Goal: Task Accomplishment & Management: Use online tool/utility

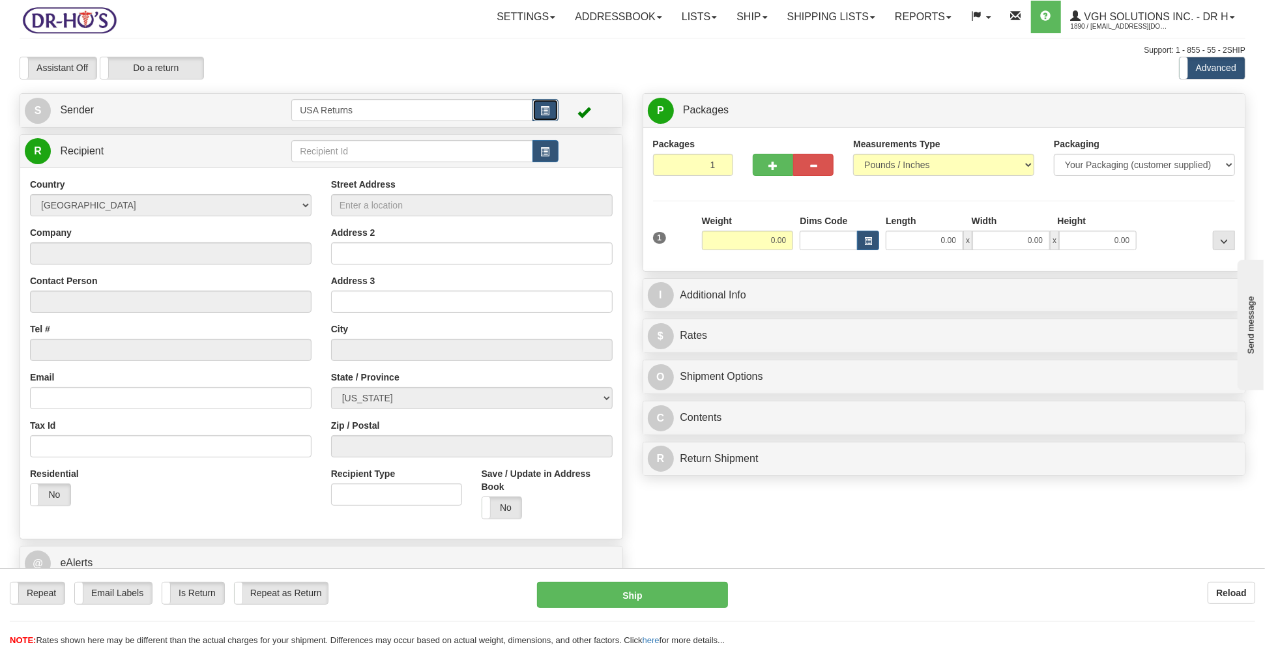
click at [547, 105] on button "button" at bounding box center [545, 110] width 26 height 22
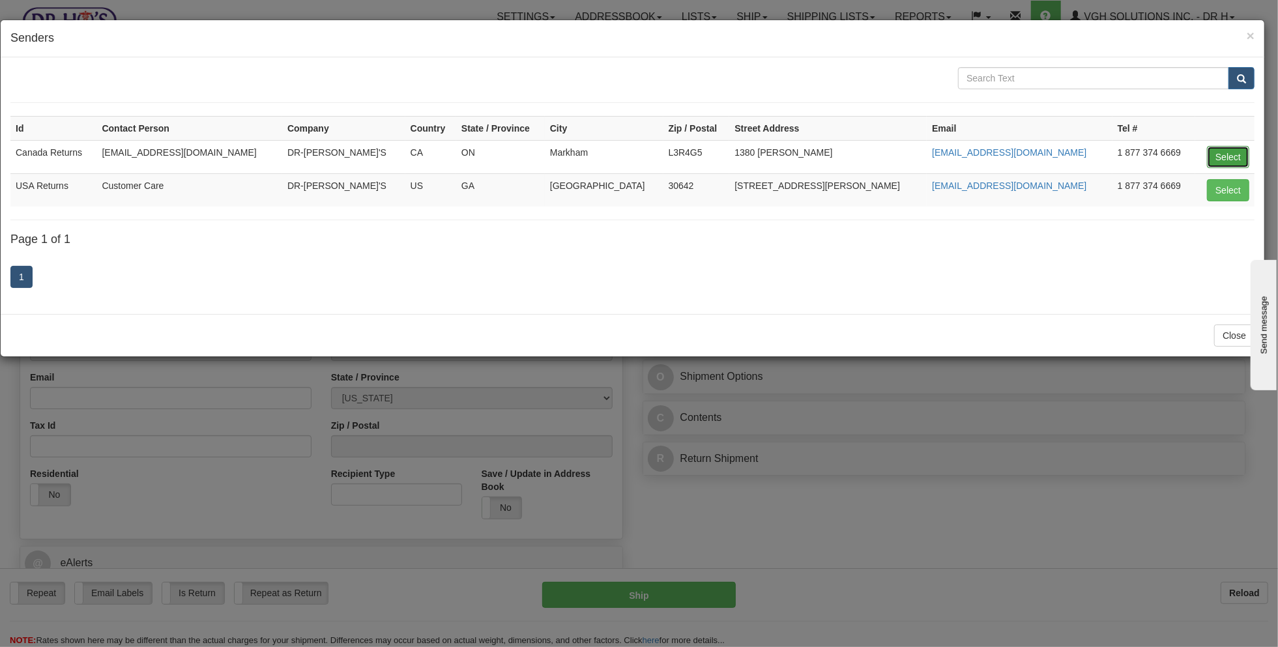
click at [1230, 164] on button "Select" at bounding box center [1228, 157] width 42 height 22
type input "Canada Returns"
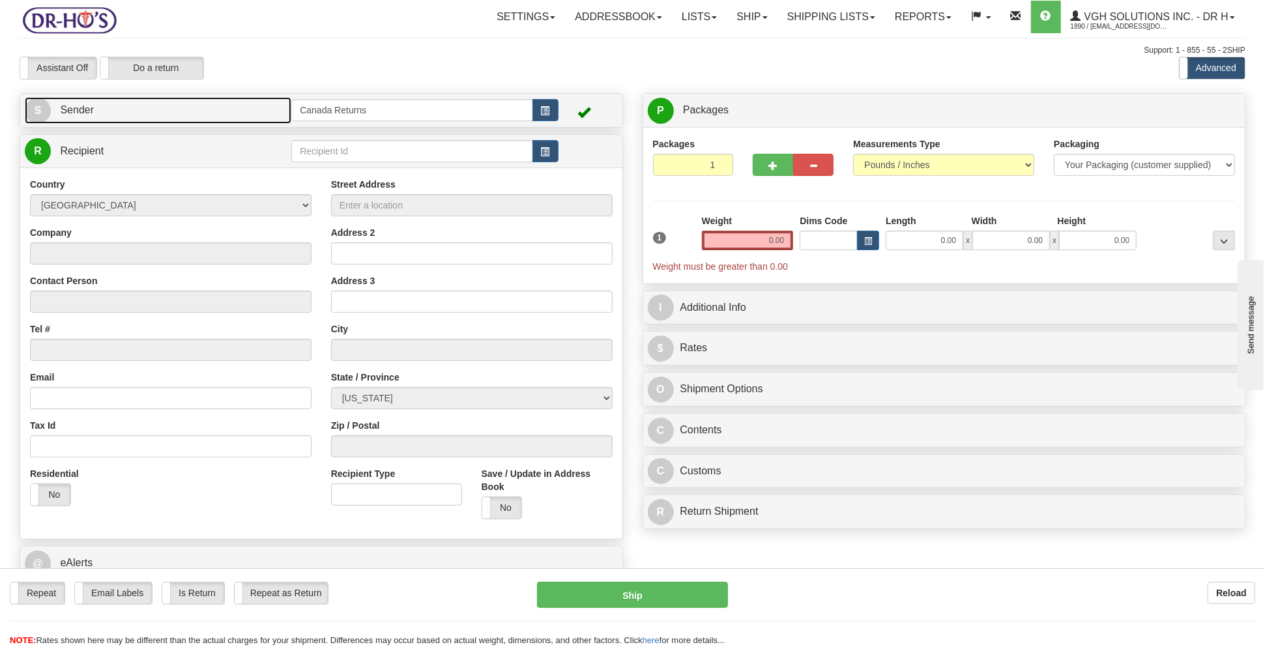
click at [223, 115] on link "S Sender" at bounding box center [158, 110] width 267 height 27
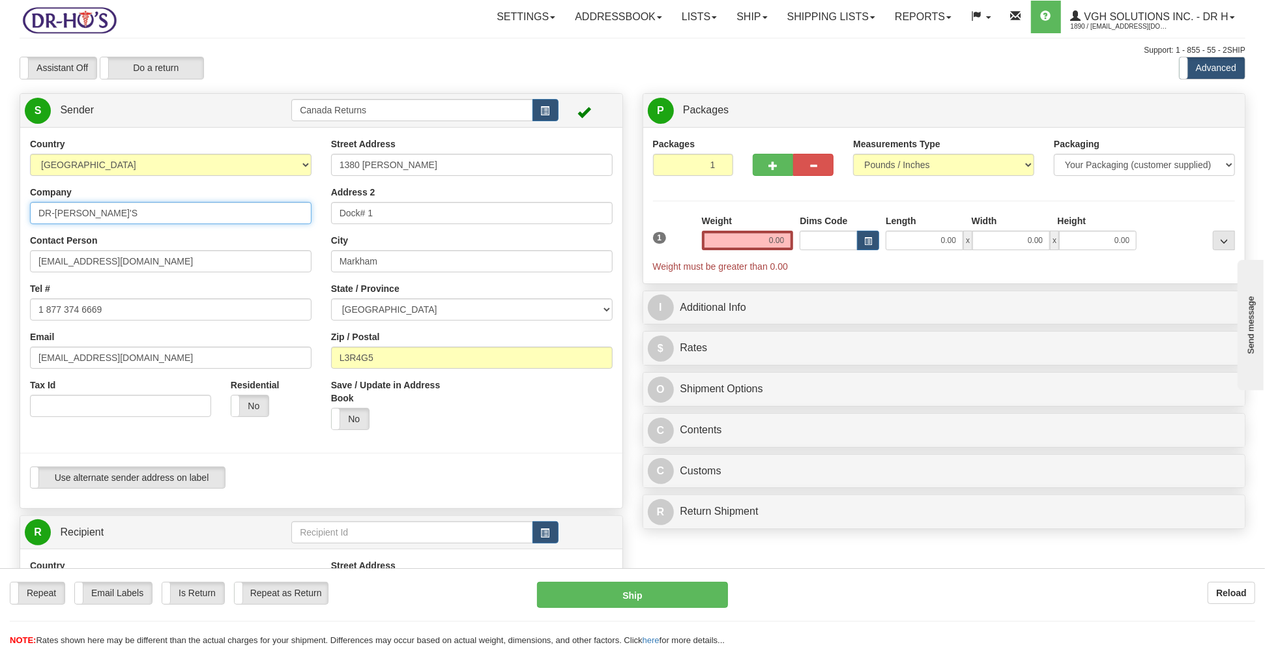
click at [118, 219] on input "DR-HO'S" at bounding box center [171, 213] width 282 height 22
click at [163, 210] on input "DR-HO'S" at bounding box center [171, 213] width 282 height 22
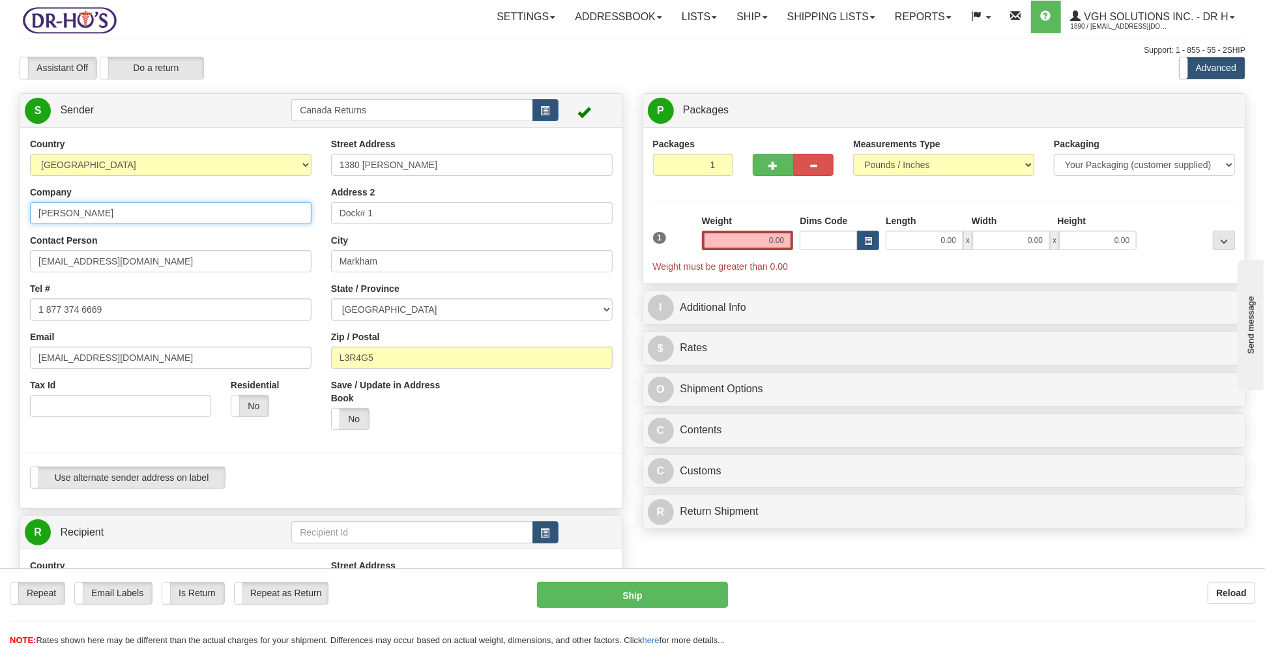
type input "Joanne Jeworski"
click at [434, 199] on div "Address 2 Dock# 1" at bounding box center [472, 205] width 282 height 38
click at [428, 214] on input "Dock# 1" at bounding box center [472, 213] width 282 height 22
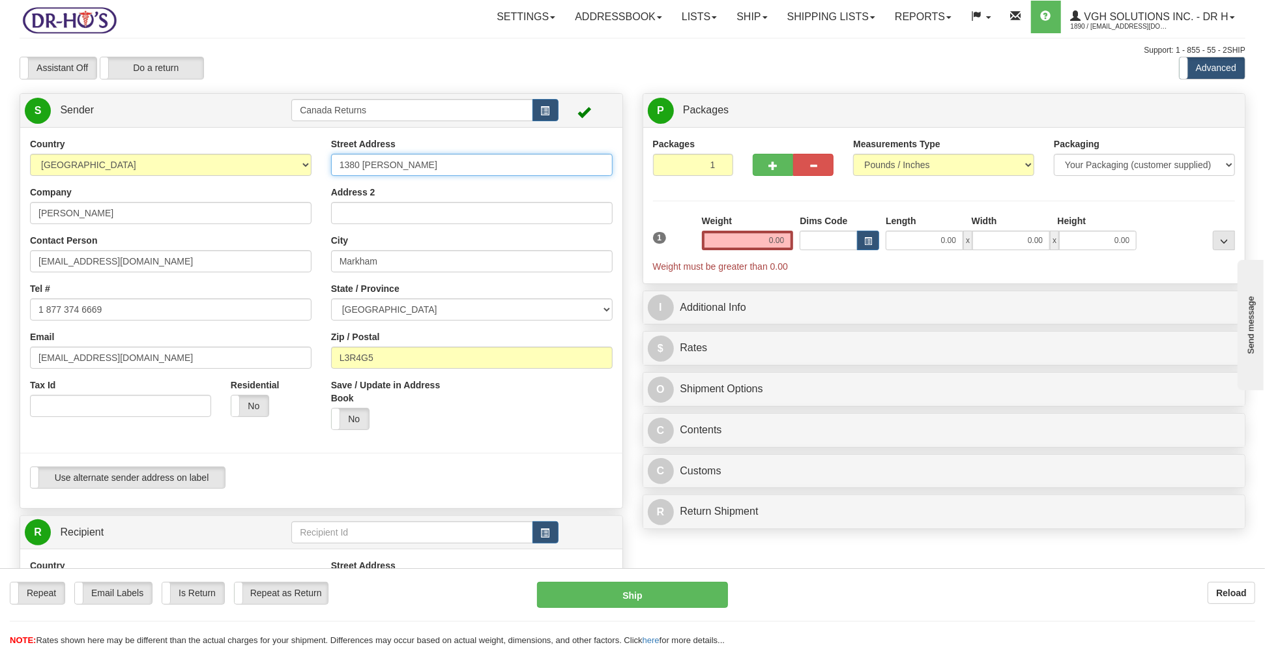
click at [439, 168] on input "1380 Rodick Rd" at bounding box center [472, 165] width 282 height 22
paste input "963 Hopkins cres"
type input "963 Hopkins cres"
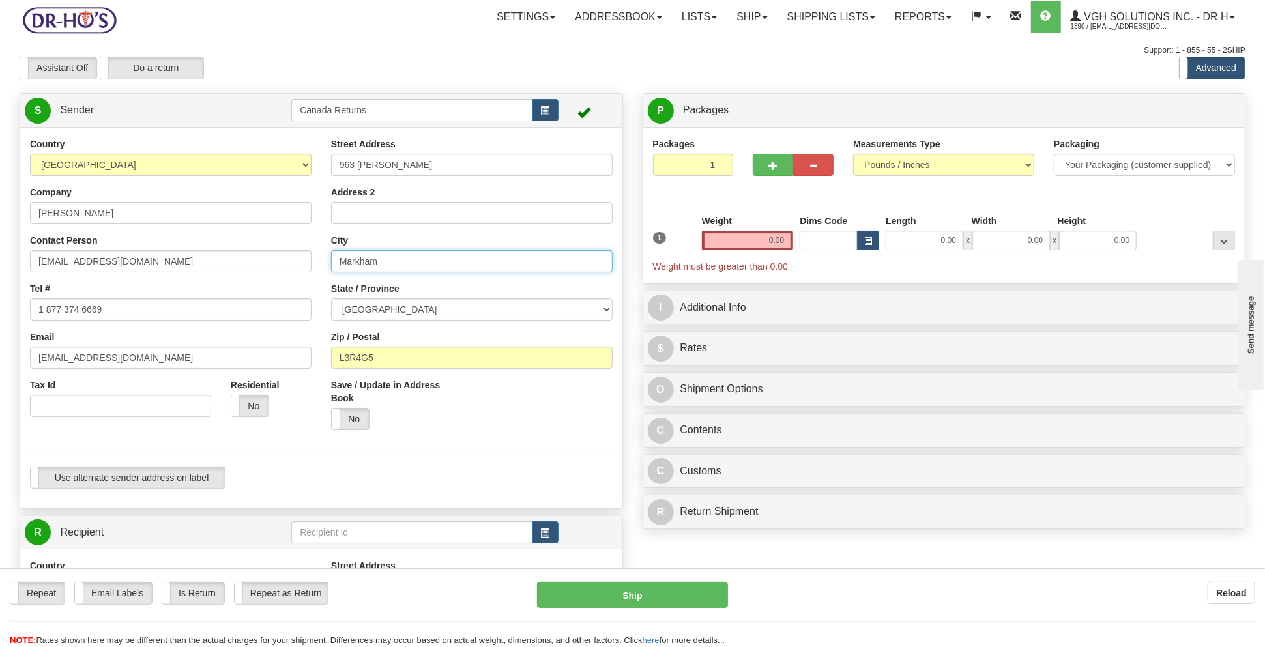
click at [388, 255] on input "Markham" at bounding box center [472, 261] width 282 height 22
type input "Regina"
click at [407, 356] on input "L3R4G5" at bounding box center [472, 358] width 282 height 22
click at [421, 305] on select "ALBERTA BRITISH COLUMBIA MANITOBA NEW BRUNSWICK NEWFOUNDLAND NOVA SCOTIA NUNAVU…" at bounding box center [472, 309] width 282 height 22
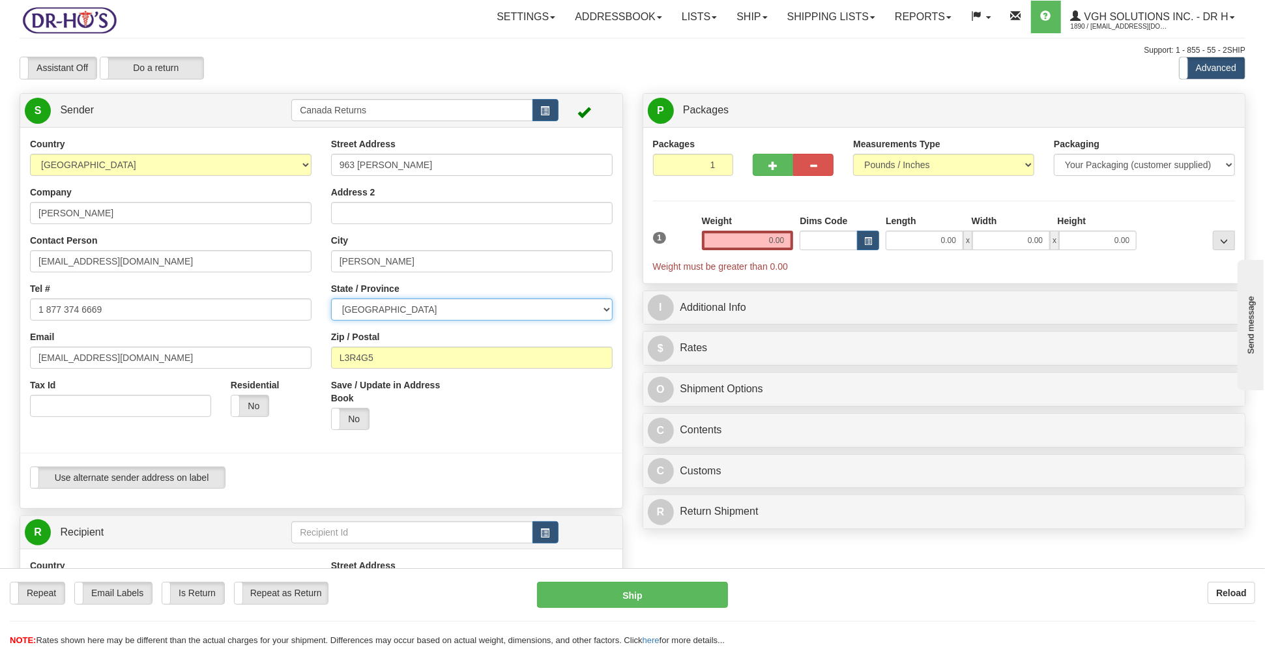
click at [421, 305] on select "ALBERTA BRITISH COLUMBIA MANITOBA NEW BRUNSWICK NEWFOUNDLAND NOVA SCOTIA NUNAVU…" at bounding box center [472, 309] width 282 height 22
select select "SK"
click at [331, 298] on select "ALBERTA BRITISH COLUMBIA MANITOBA NEW BRUNSWICK NEWFOUNDLAND NOVA SCOTIA NUNAVU…" at bounding box center [472, 309] width 282 height 22
click at [353, 348] on input "L3R4G5" at bounding box center [472, 358] width 282 height 22
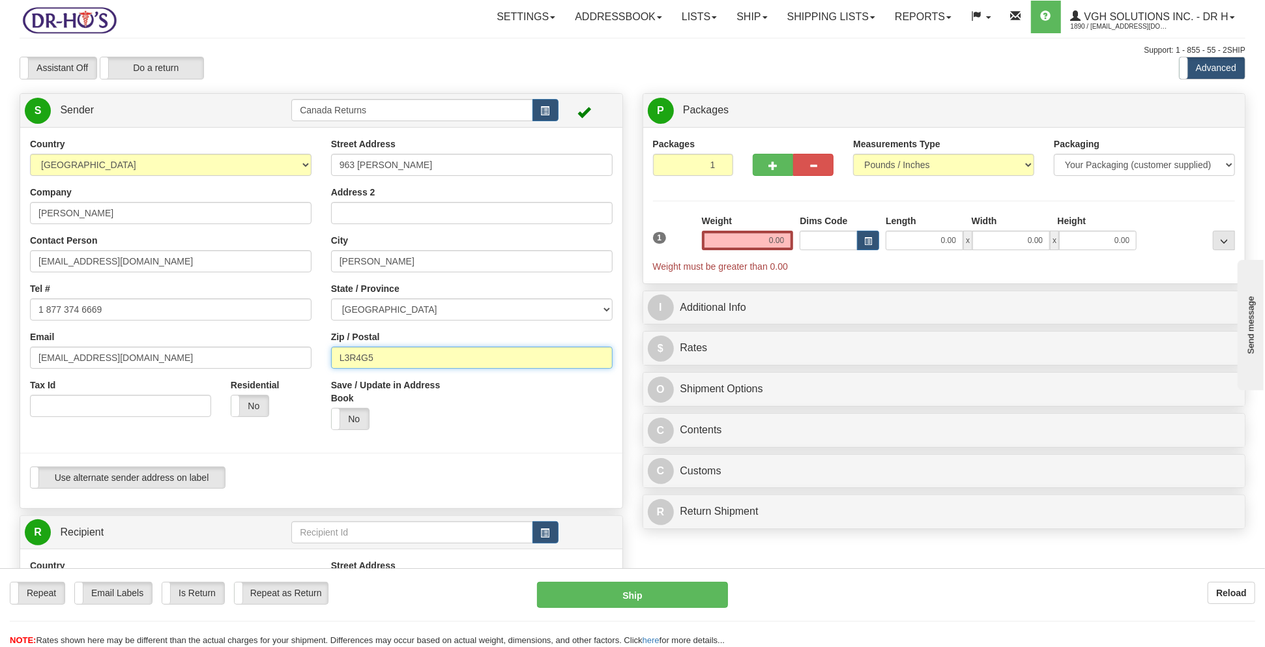
click at [353, 348] on input "L3R4G5" at bounding box center [472, 358] width 282 height 22
paste input "S4X2N2"
type input "S4X2N2"
click at [529, 410] on div "Save / Update in Address Book Yes No" at bounding box center [471, 409] width 301 height 61
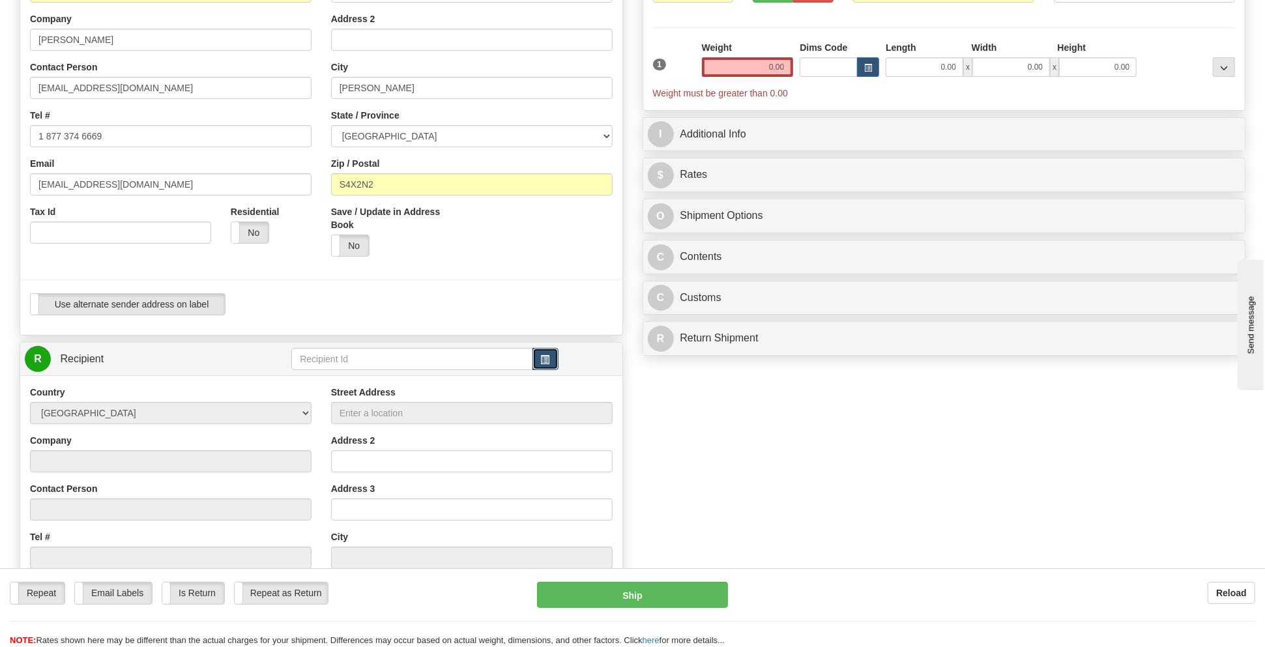
click at [534, 355] on button "button" at bounding box center [545, 359] width 26 height 22
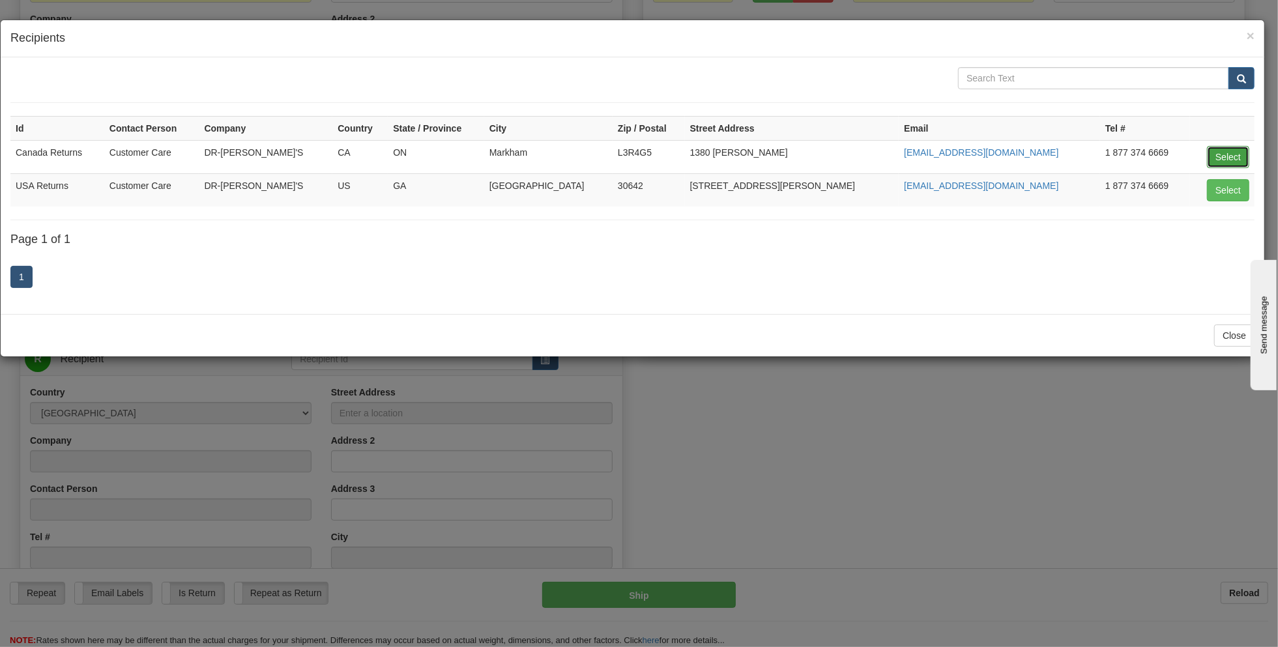
click at [1232, 160] on button "Select" at bounding box center [1228, 157] width 42 height 22
type input "Canada Returns"
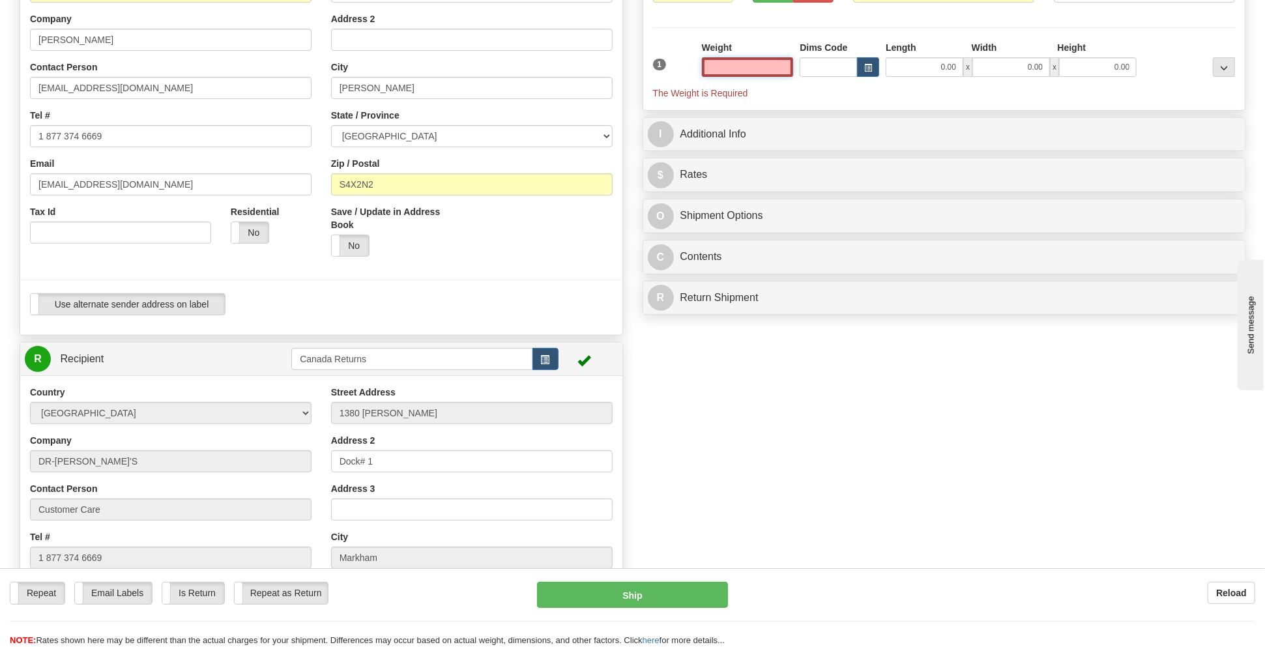
click at [783, 68] on input "text" at bounding box center [748, 67] width 92 height 20
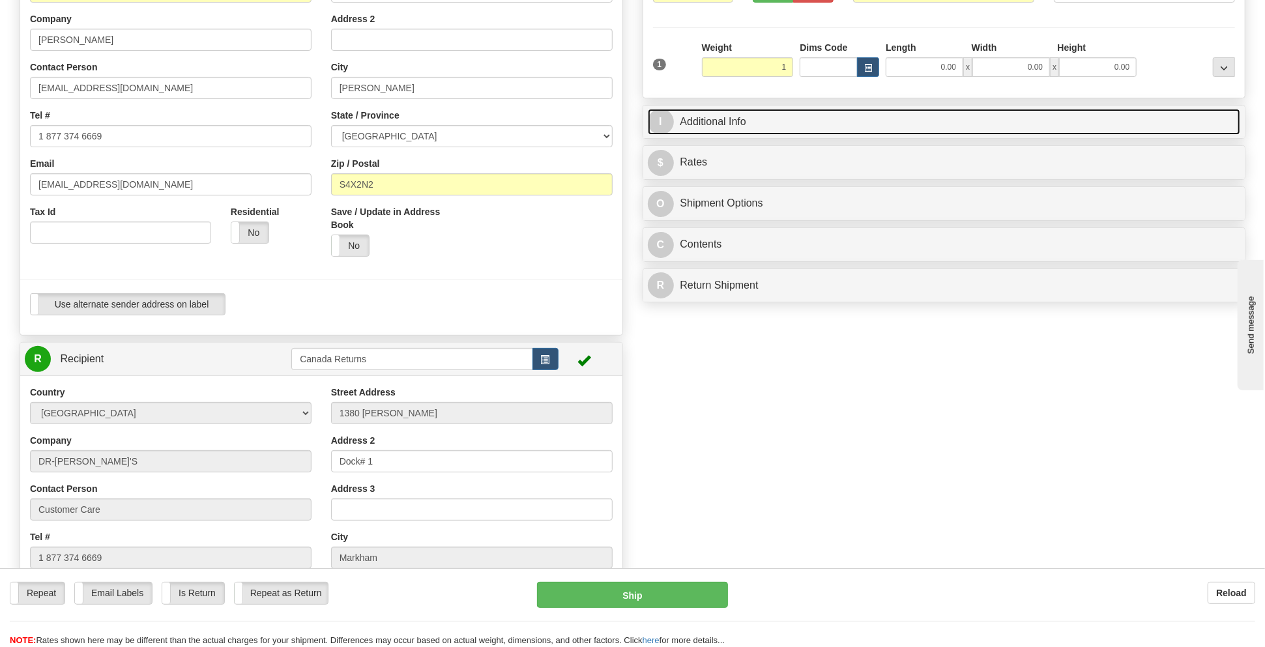
type input "1.00"
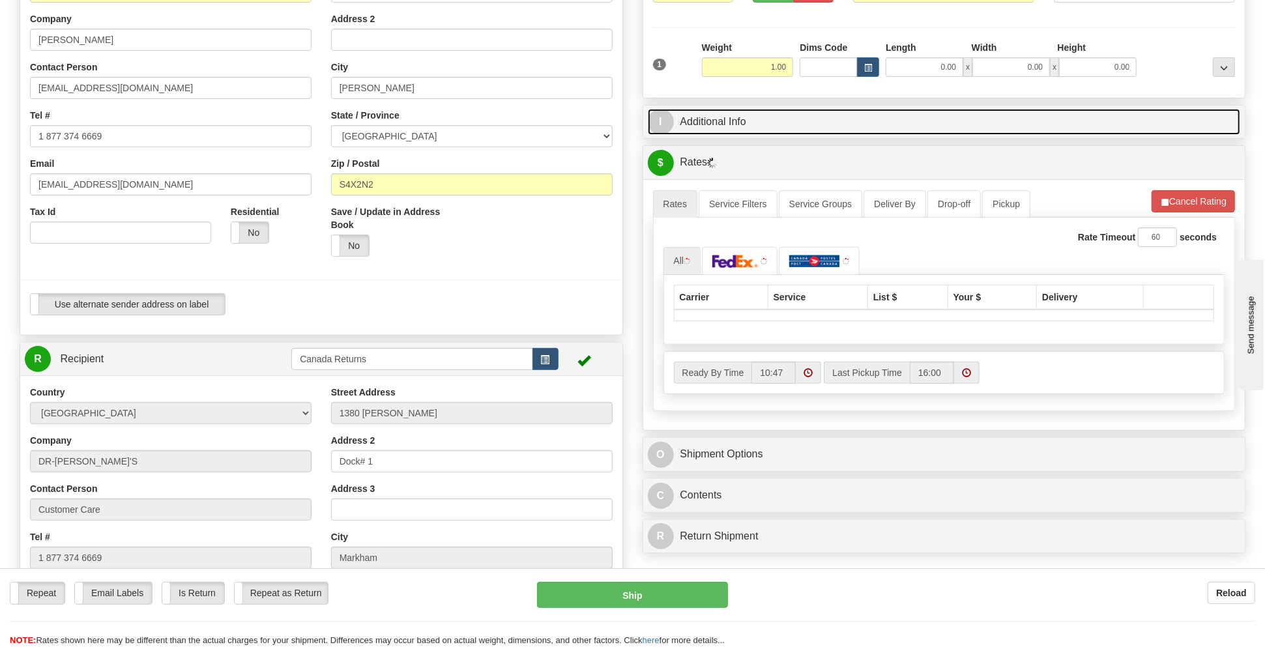
click at [809, 121] on link "I Additional Info" at bounding box center [944, 122] width 593 height 27
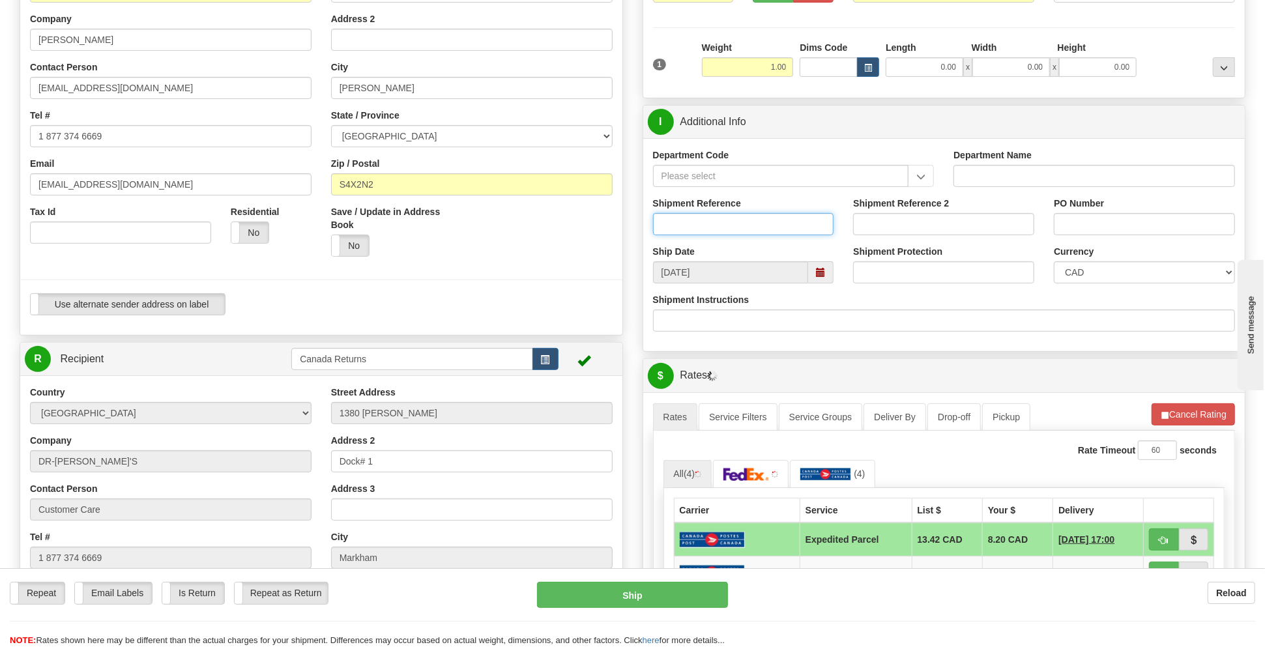
click at [773, 229] on input "Shipment Reference" at bounding box center [743, 224] width 181 height 22
click at [820, 274] on span at bounding box center [820, 272] width 9 height 9
type input "1170071"
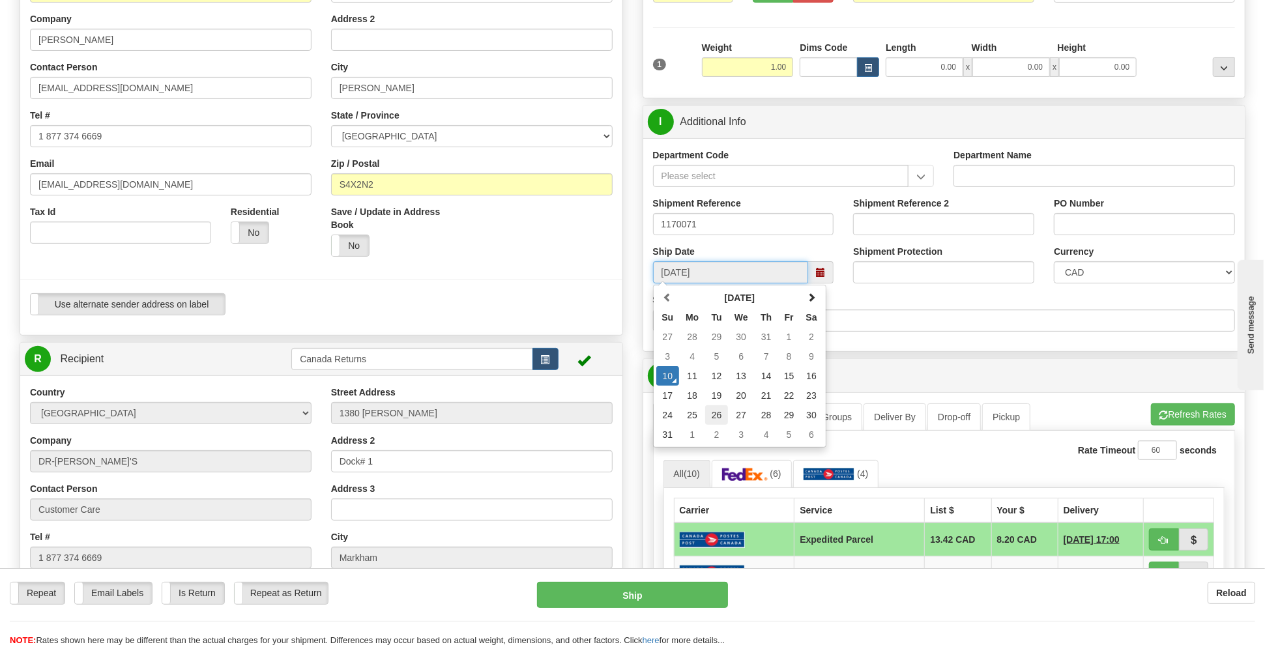
click at [715, 413] on td "26" at bounding box center [716, 415] width 23 height 20
type input "08/26/2025"
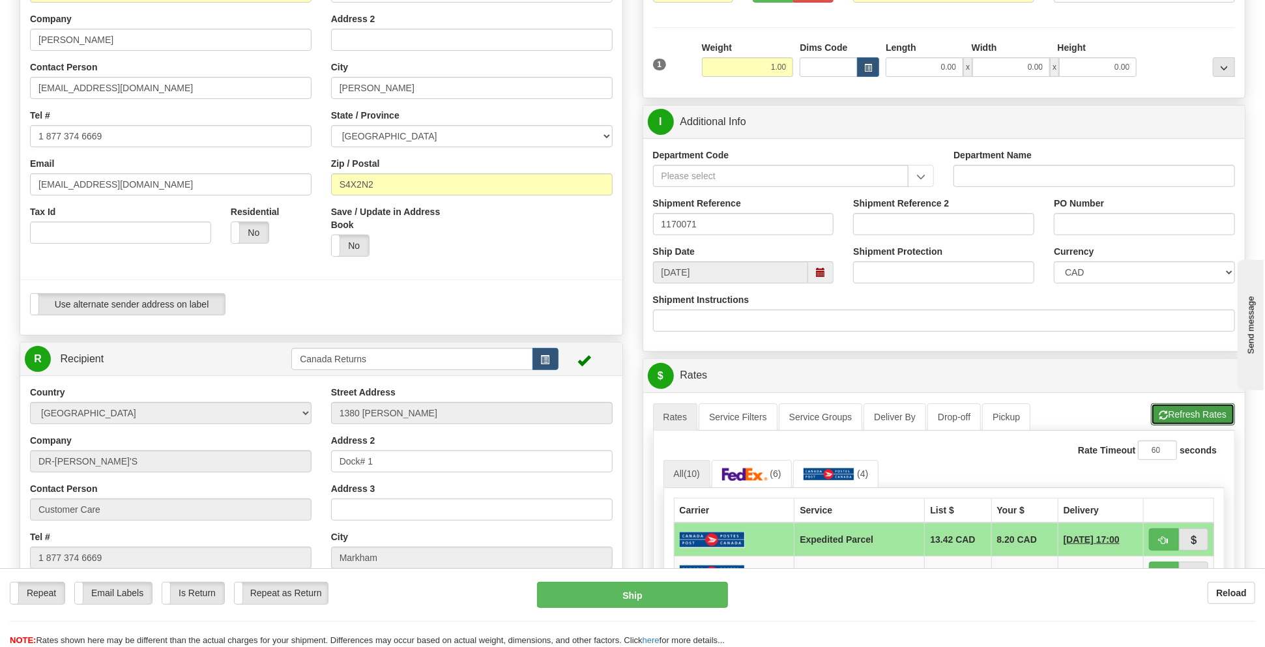
click at [1176, 414] on button "Refresh Rates" at bounding box center [1193, 414] width 84 height 22
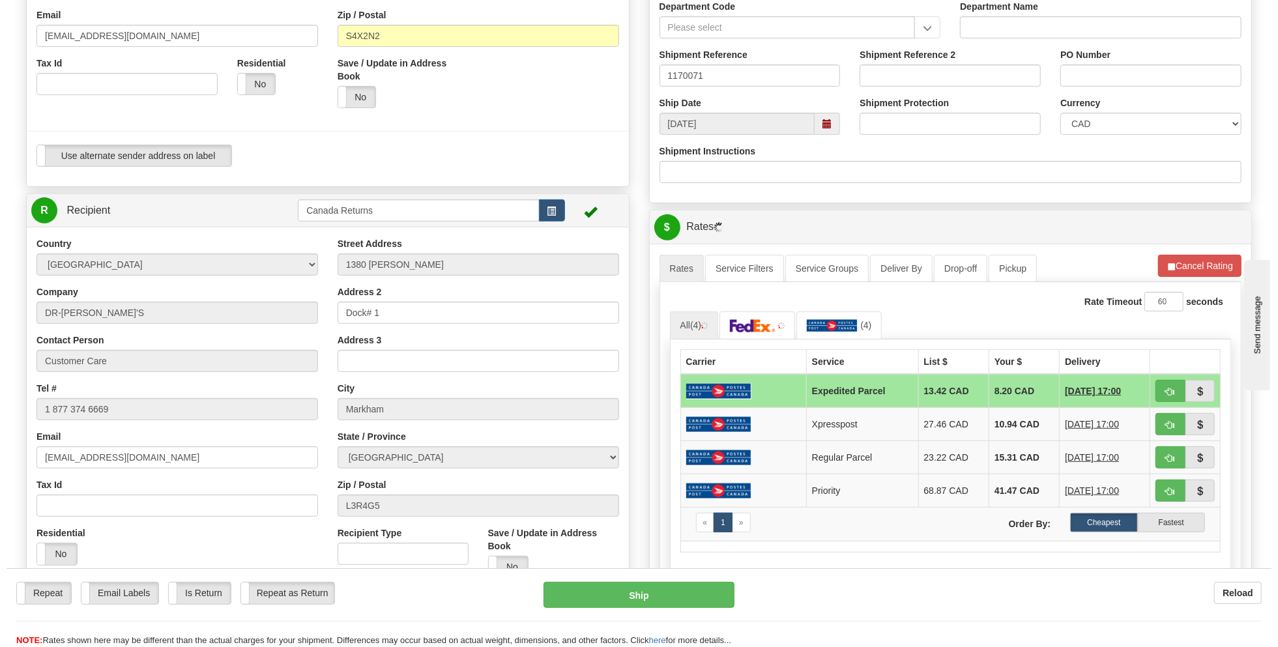
scroll to position [347, 0]
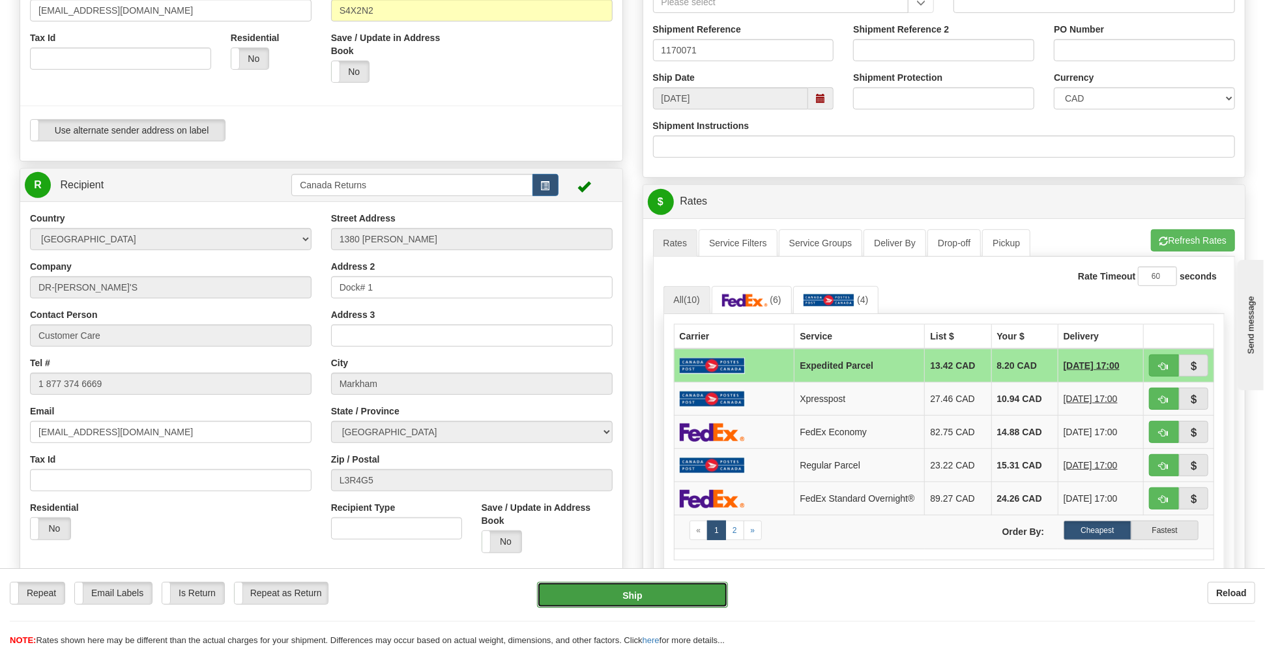
click at [665, 592] on button "Ship" at bounding box center [632, 595] width 191 height 26
type input "DOM.EP"
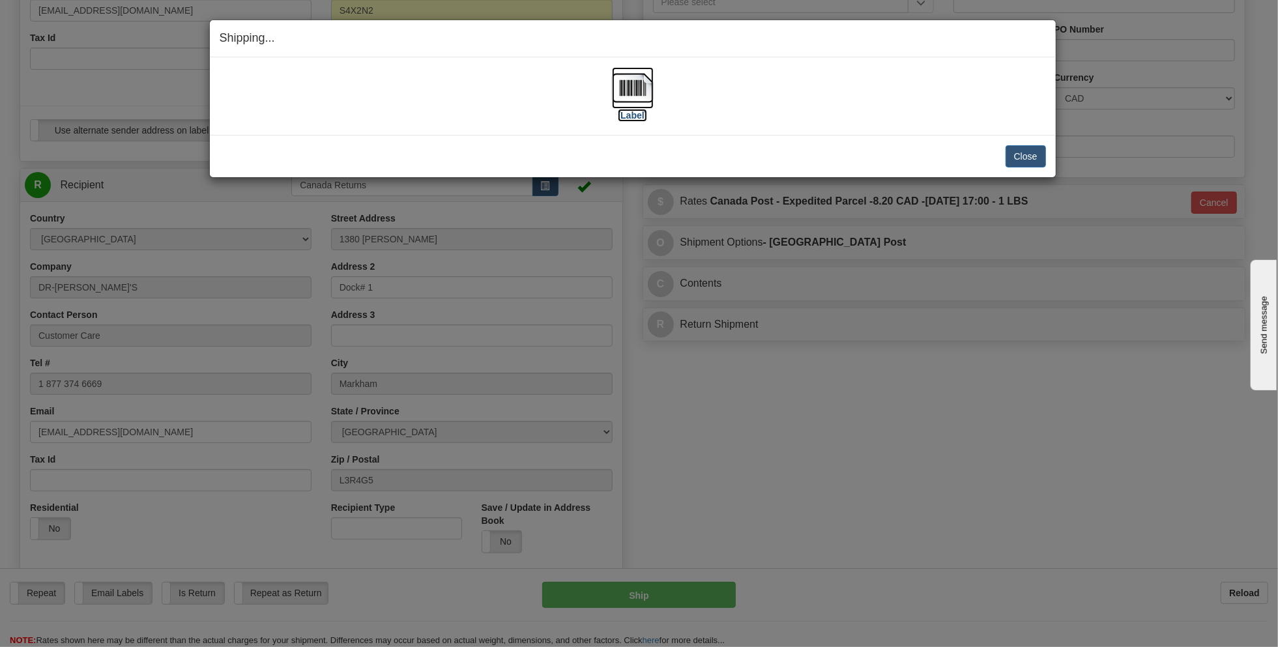
click at [629, 113] on label "[Label]" at bounding box center [633, 115] width 30 height 13
drag, startPoint x: 1033, startPoint y: 160, endPoint x: 712, endPoint y: 112, distance: 324.9
click at [1033, 160] on button "Close" at bounding box center [1026, 156] width 40 height 22
